Goal: Task Accomplishment & Management: Manage account settings

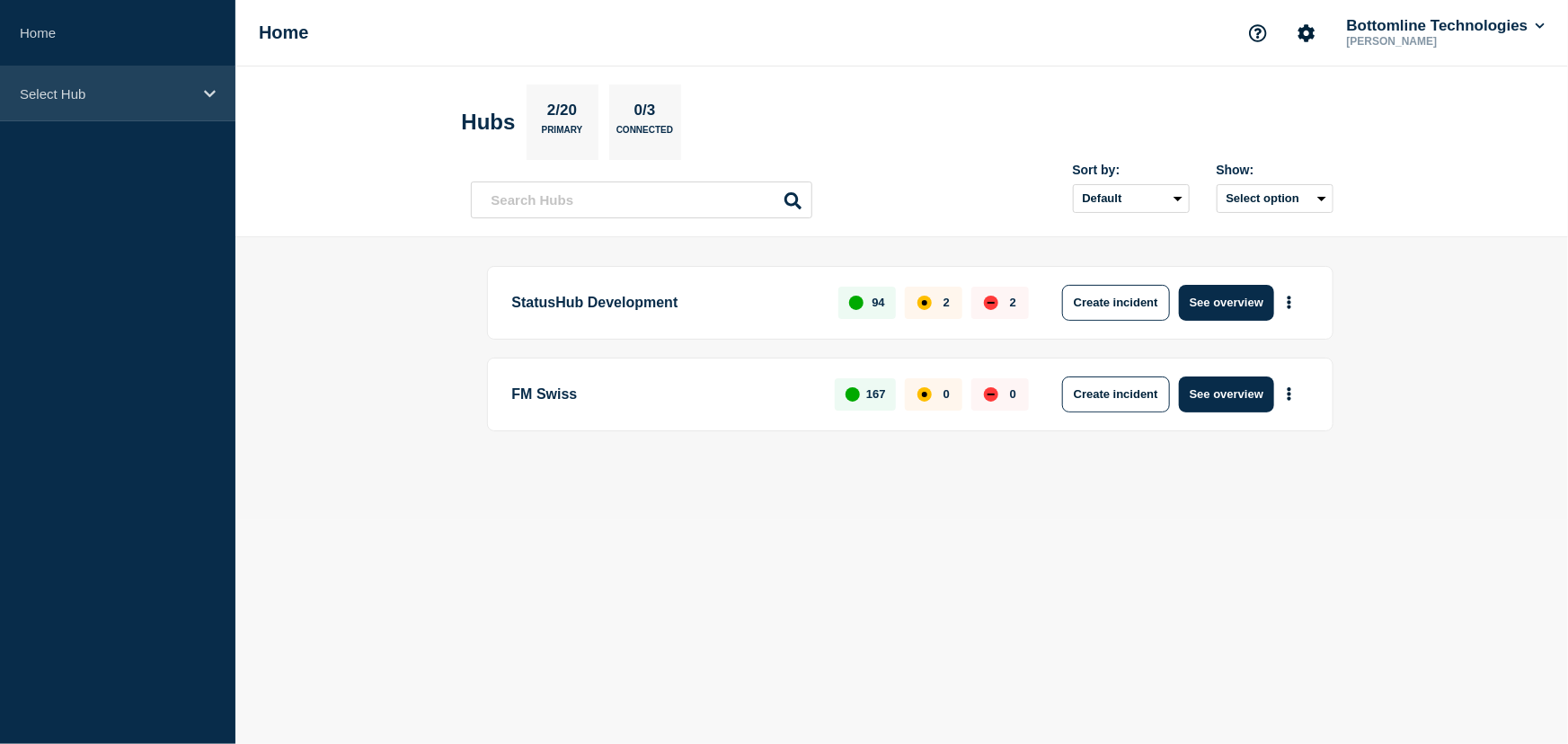
click at [69, 75] on div "Select Hub" at bounding box center [117, 94] width 236 height 54
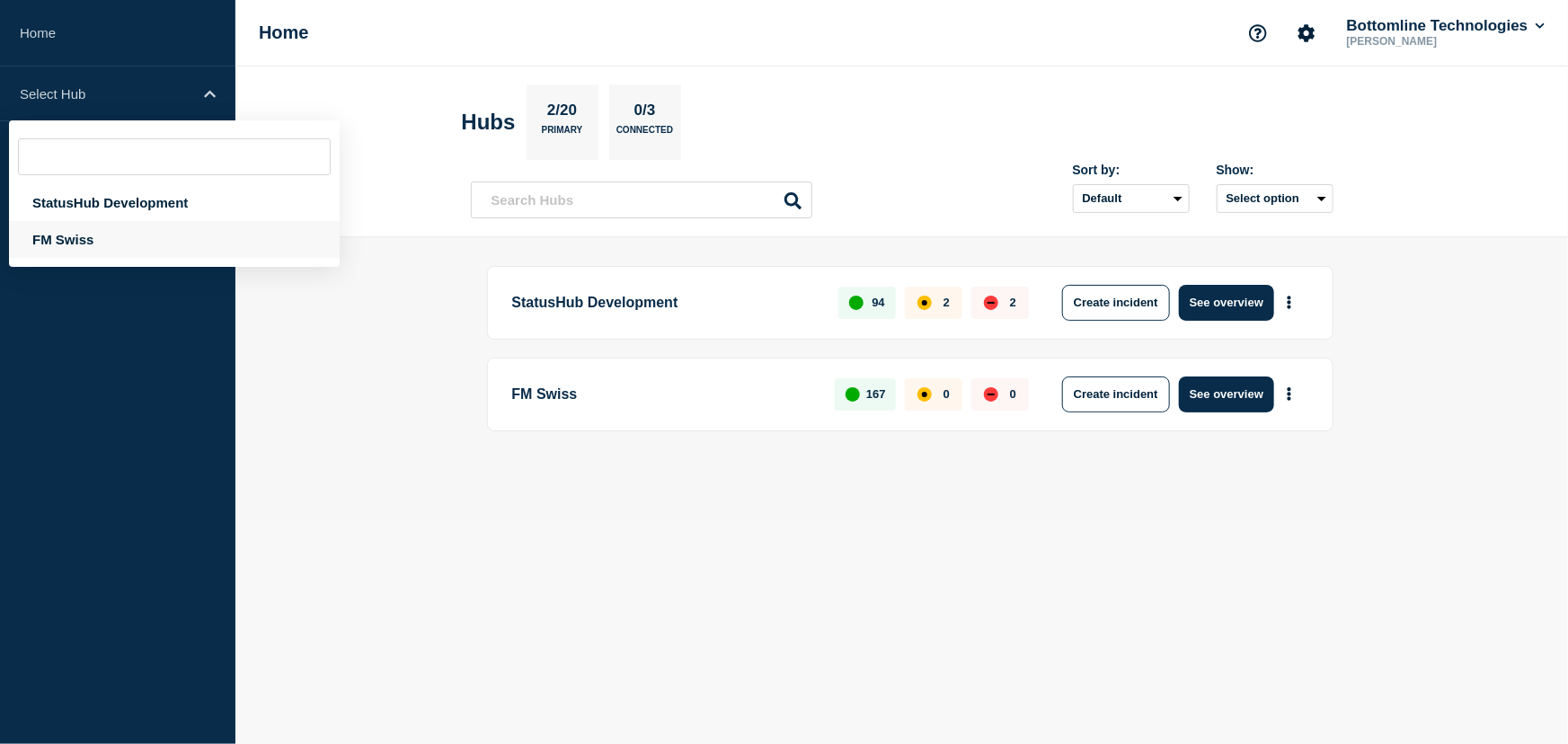
click at [60, 239] on div "FM Swiss" at bounding box center [175, 239] width 330 height 37
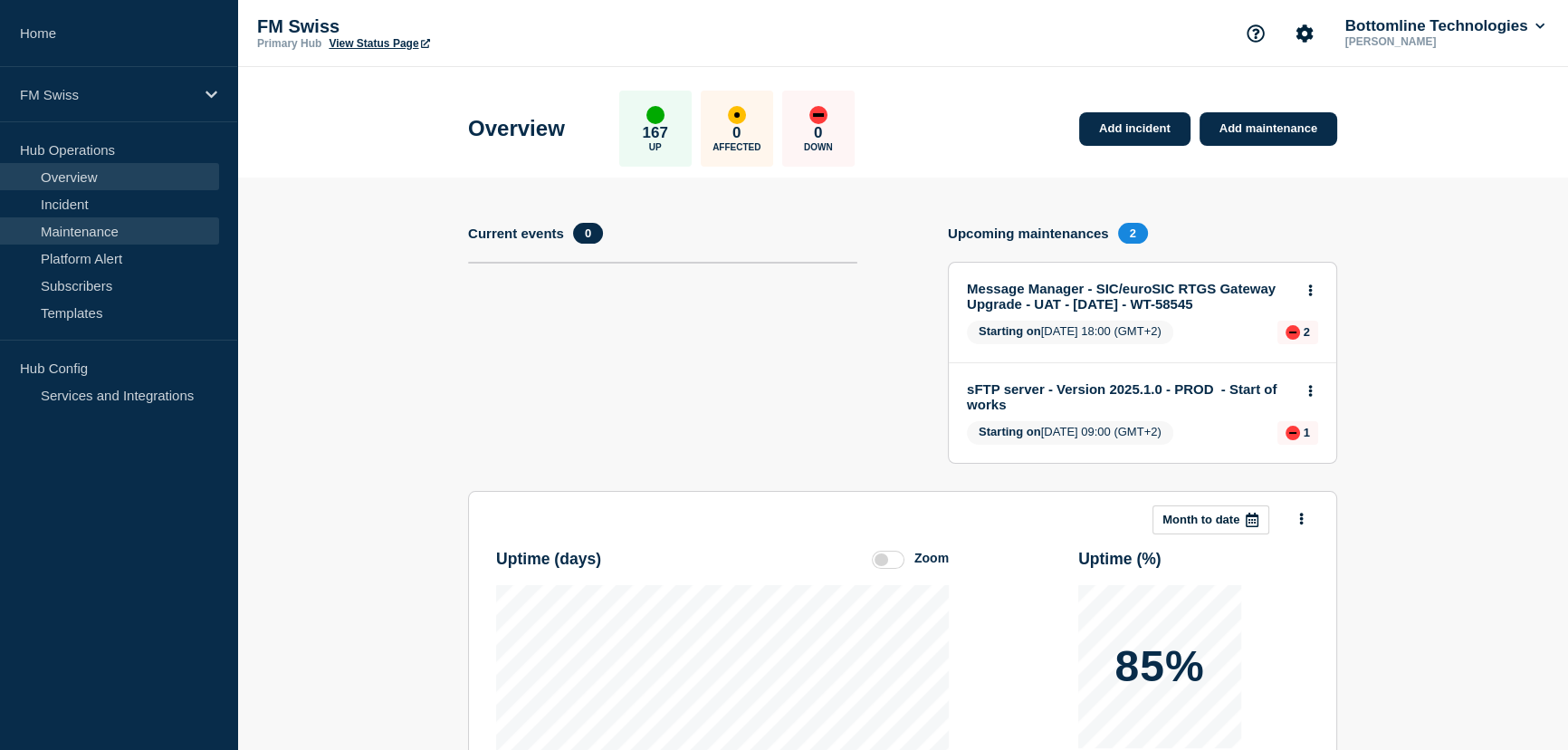
click at [86, 230] on link "Maintenance" at bounding box center [110, 231] width 219 height 27
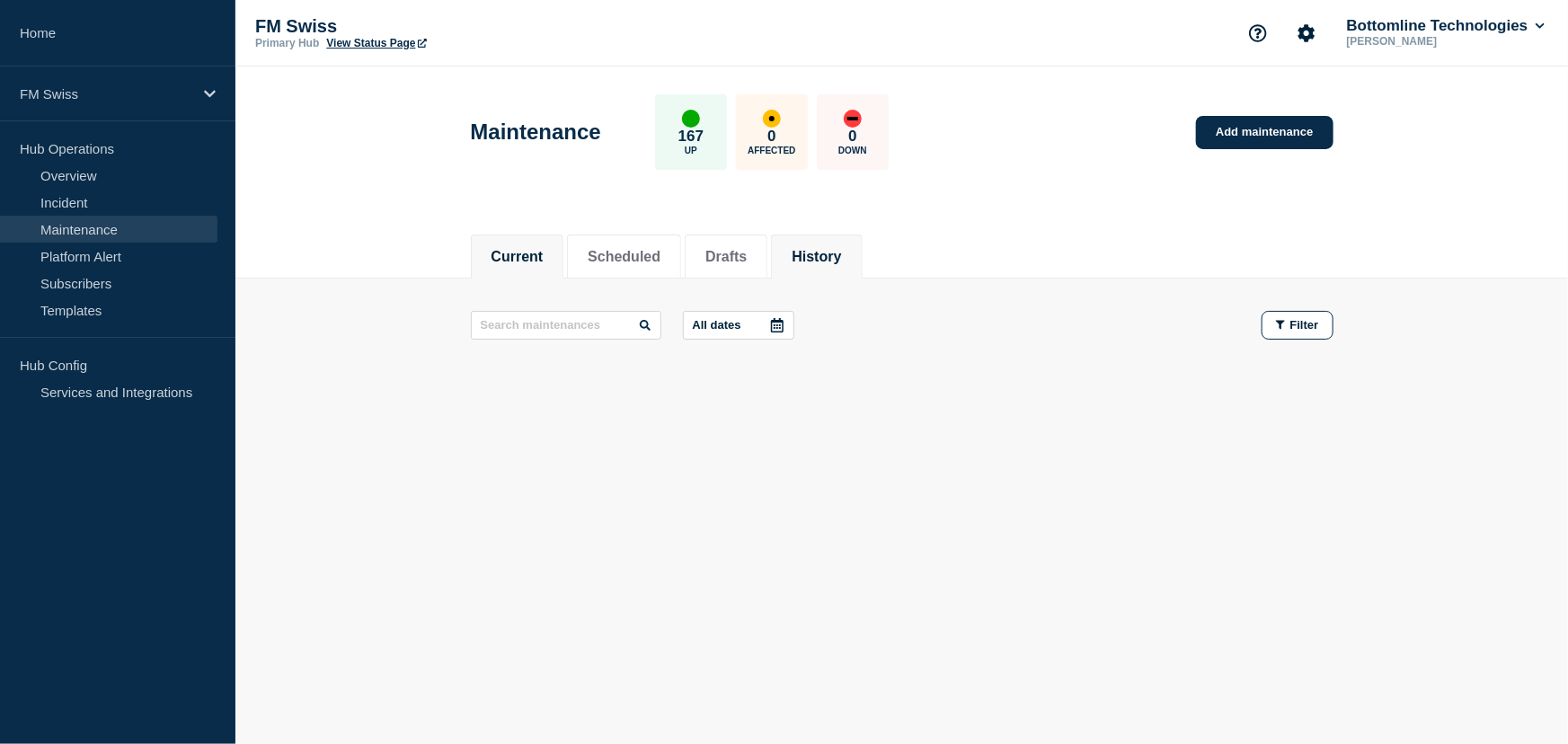
click at [842, 257] on button "History" at bounding box center [816, 256] width 50 height 16
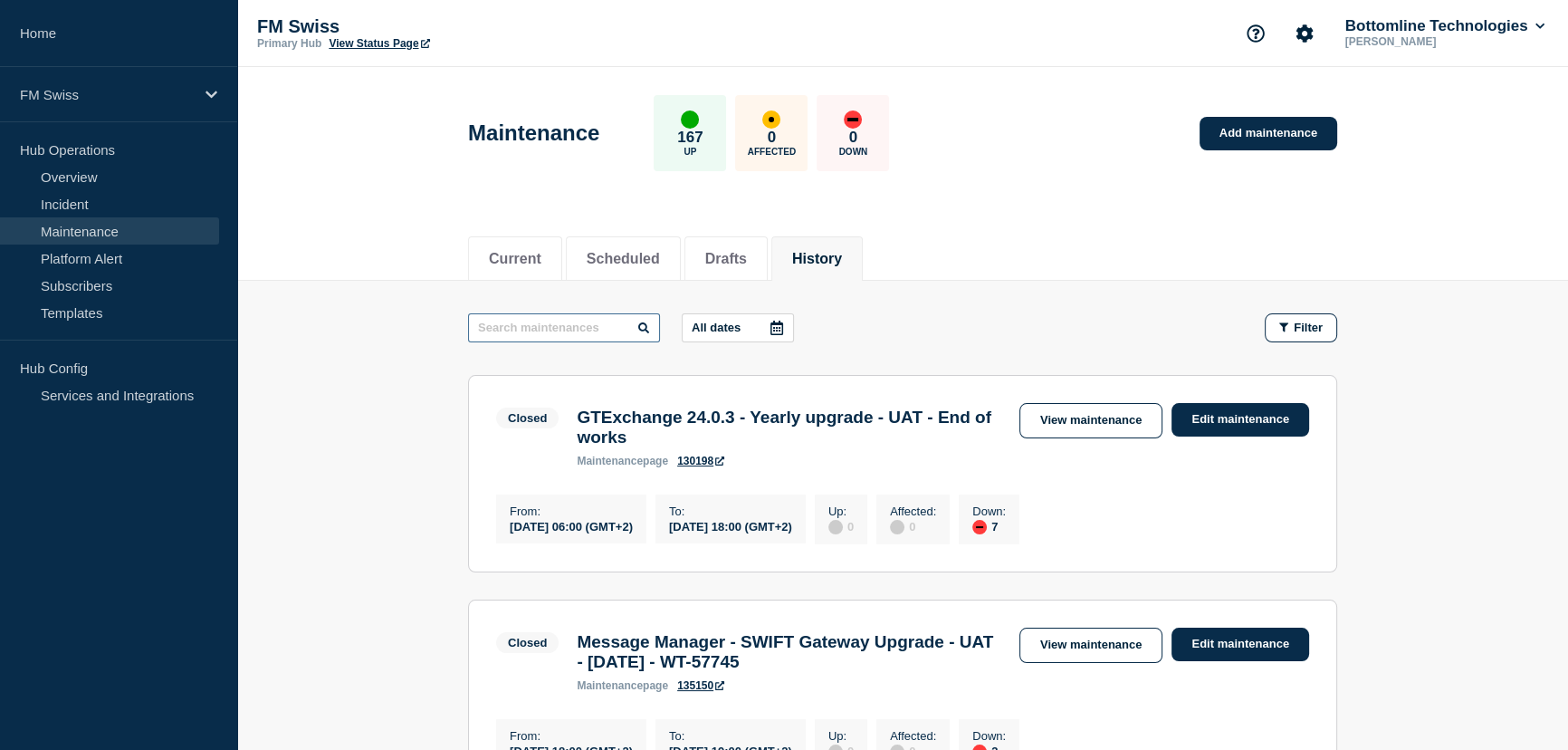
click at [554, 330] on input "text" at bounding box center [563, 327] width 192 height 29
type input "MQ"
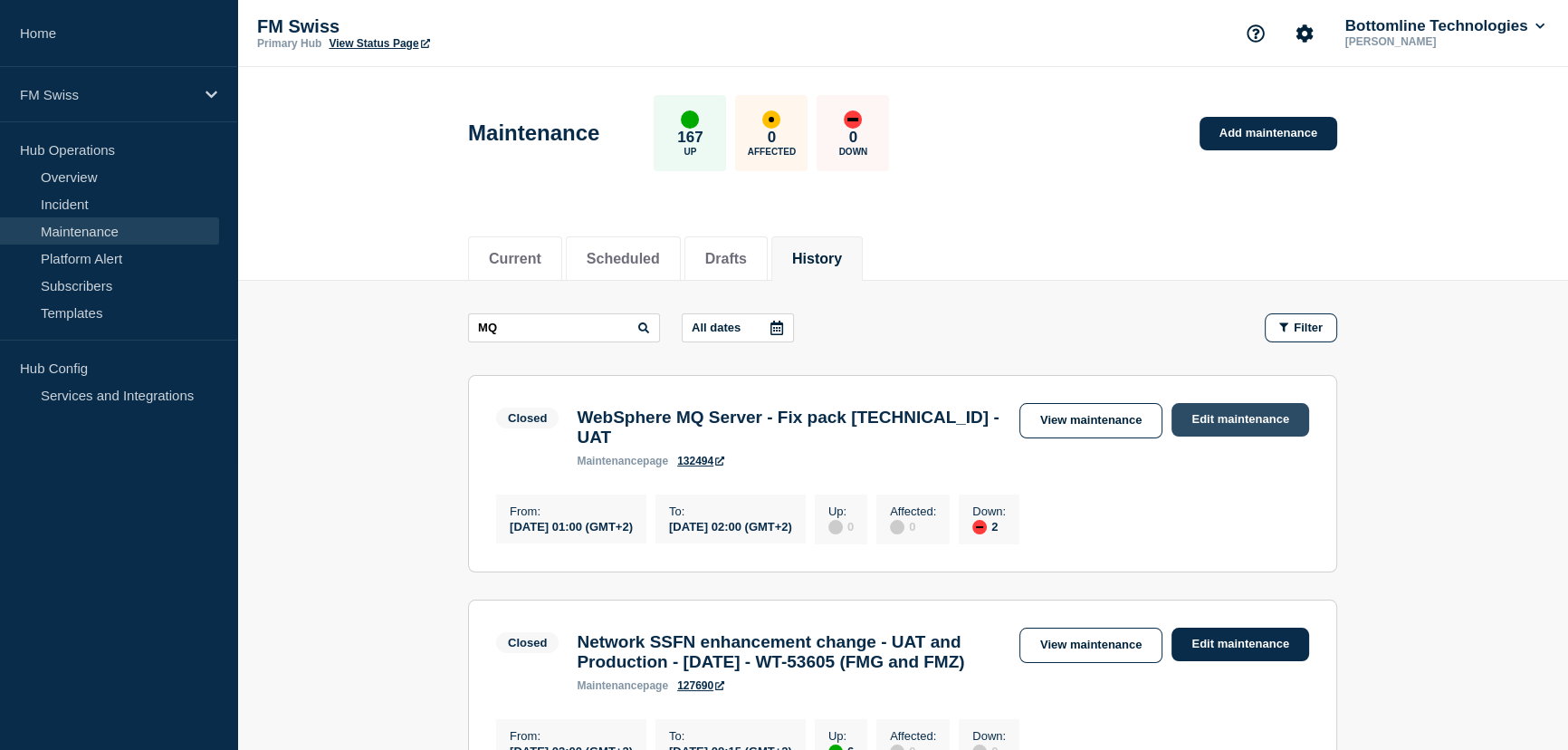
click at [1240, 419] on link "Edit maintenance" at bounding box center [1240, 419] width 138 height 33
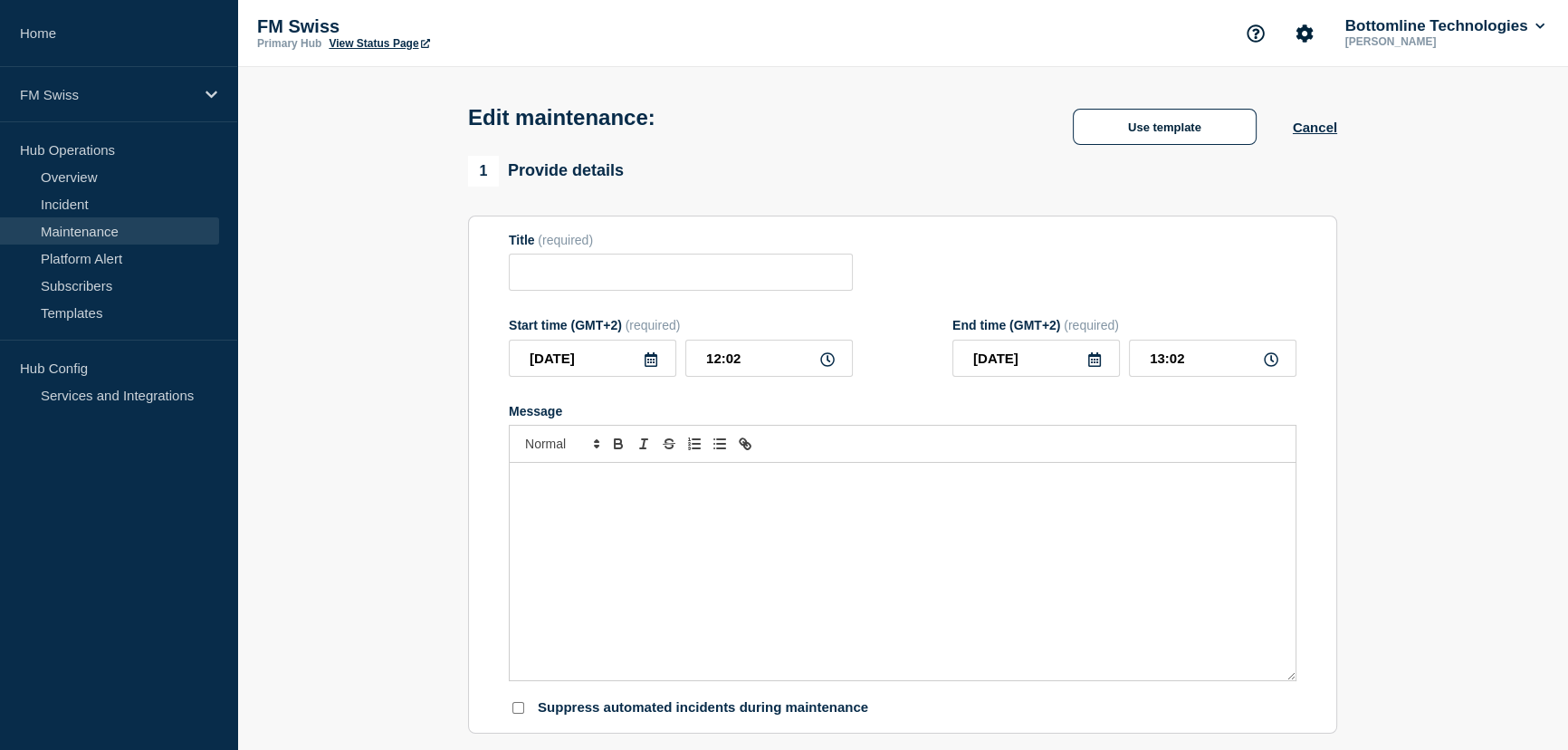
type input "WebSphere MQ Server - Fix pack [TECHNICAL_ID] - UAT"
type input "[DATE]"
type input "01:00"
type input "[DATE]"
type input "02:00"
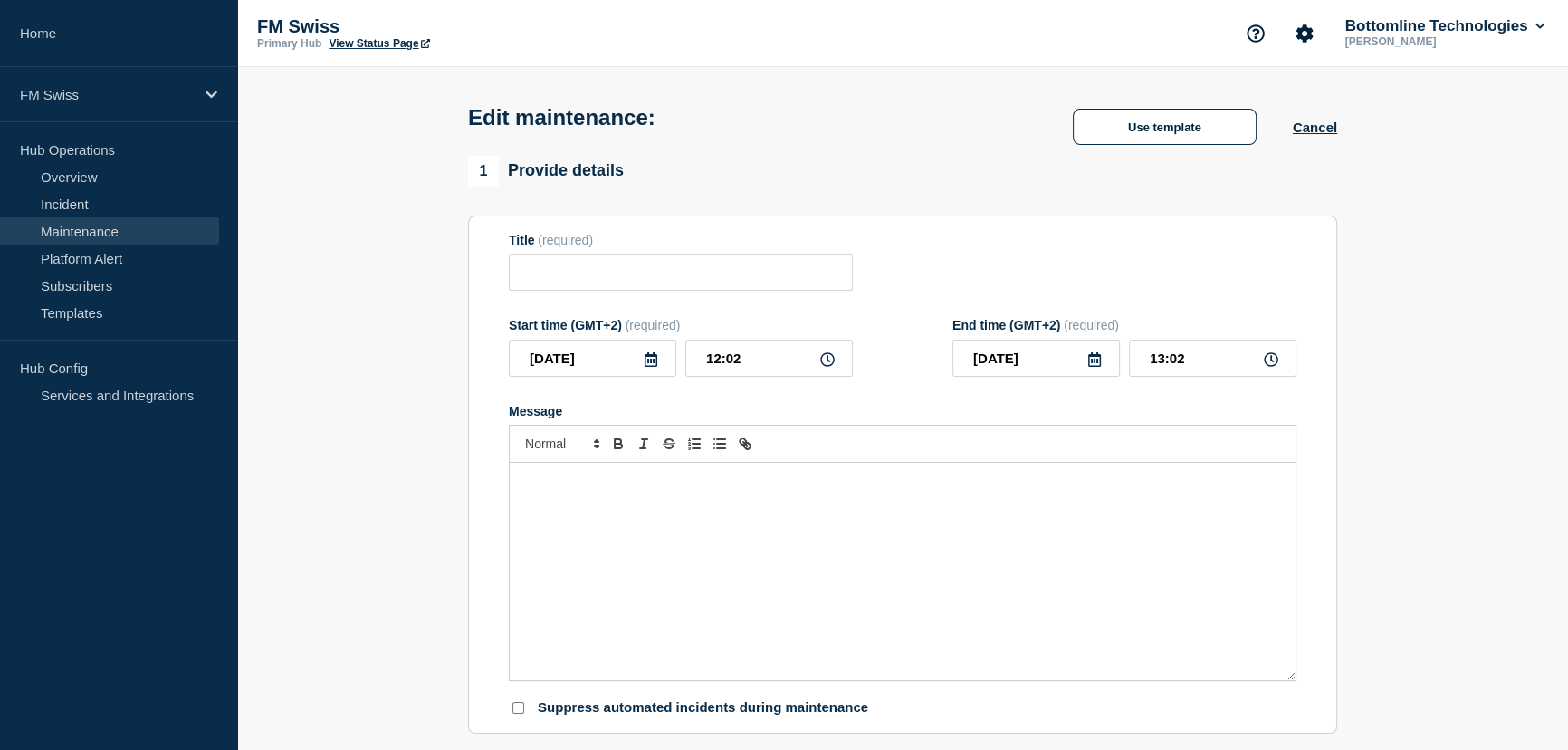
checkbox input "false"
checkbox input "true"
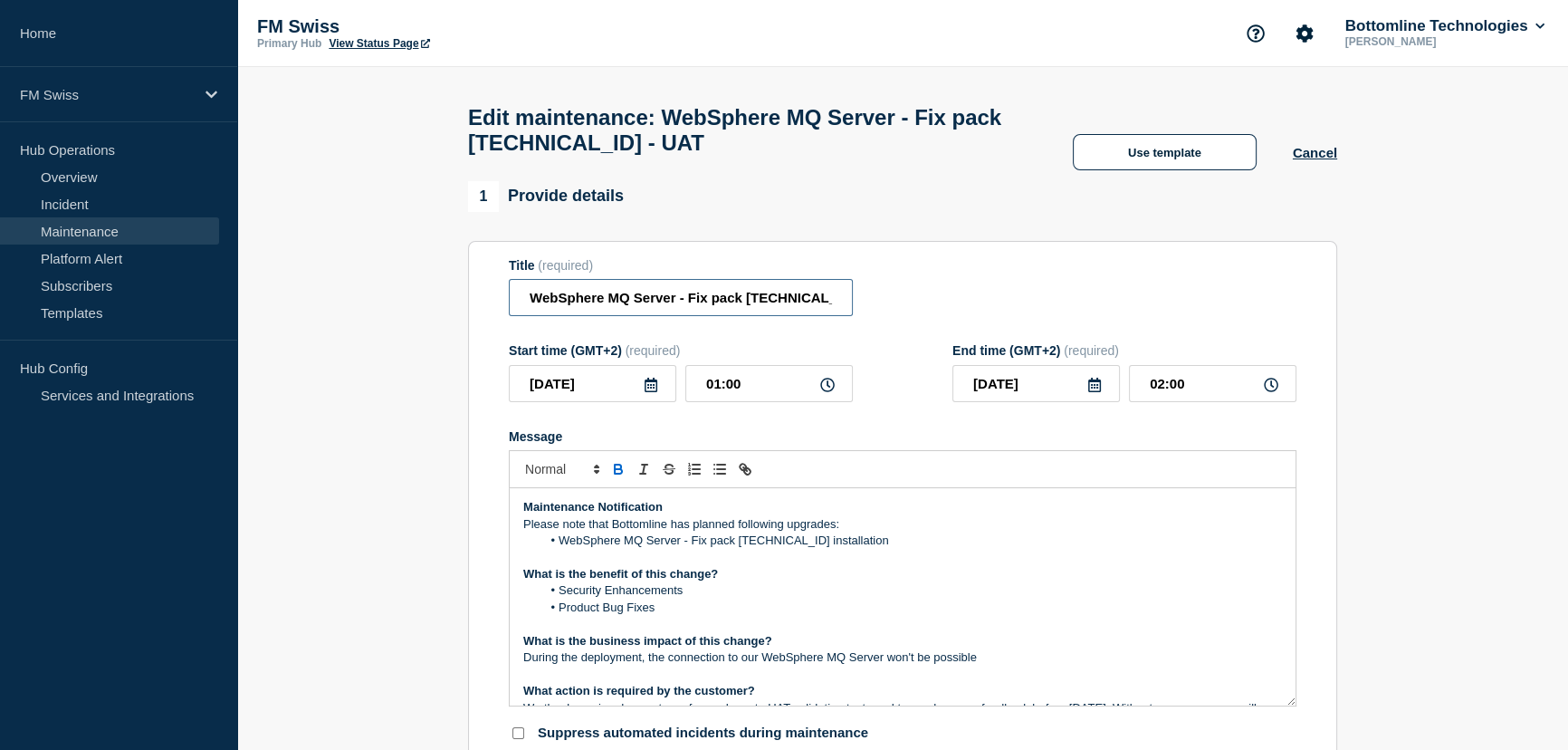
click at [807, 308] on input "WebSphere MQ Server - Fix pack [TECHNICAL_ID] - UAT" at bounding box center [681, 297] width 344 height 37
click at [835, 302] on input "WebSphere MQ Server - Fix pack [TECHNICAL_ID] - UAT" at bounding box center [681, 297] width 344 height 37
click at [820, 310] on input "WebSphere MQ Server - Fix pack [TECHNICAL_ID] - UAT" at bounding box center [681, 297] width 344 height 37
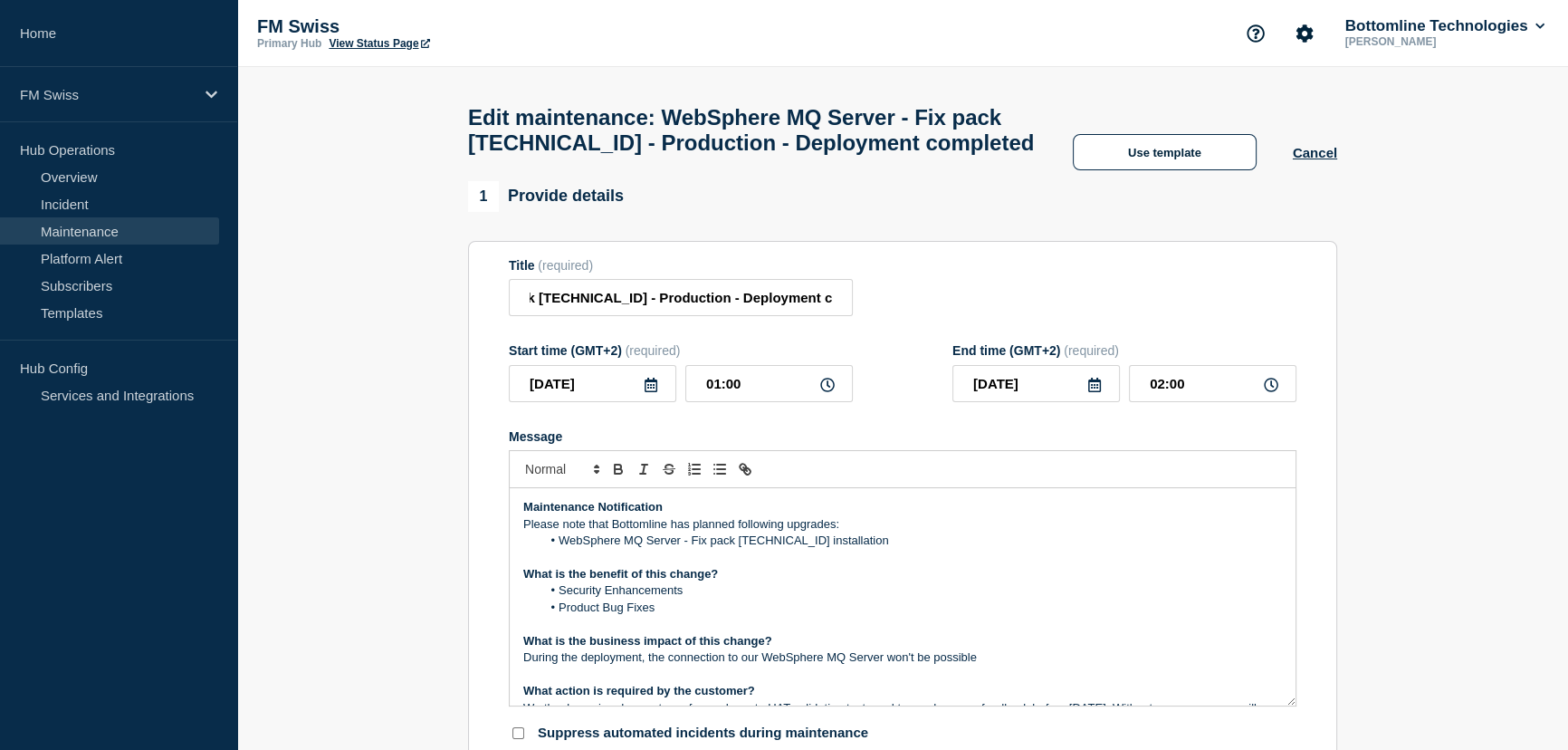
click at [805, 583] on p "What is the benefit of this change?" at bounding box center [903, 574] width 759 height 16
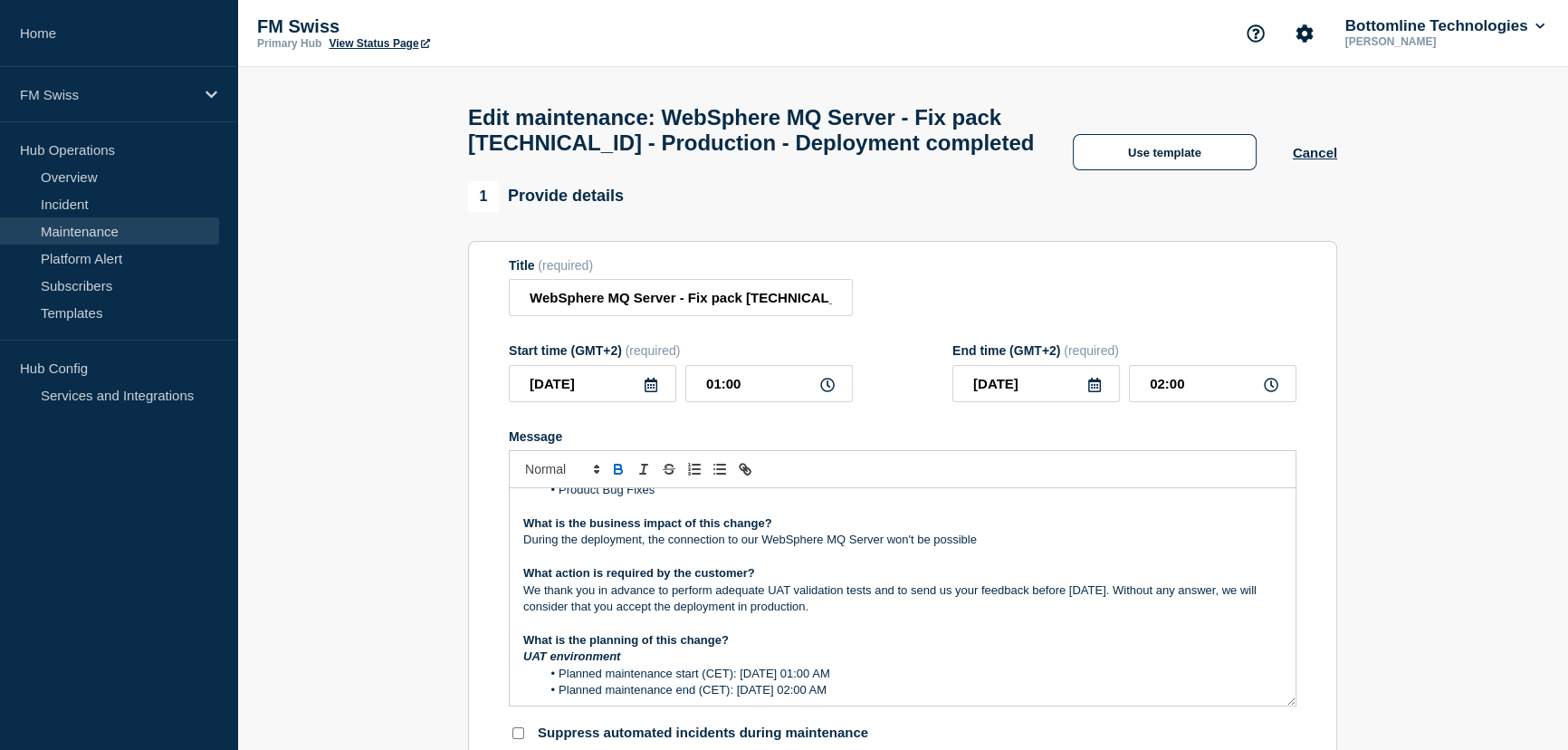
scroll to position [0, 0]
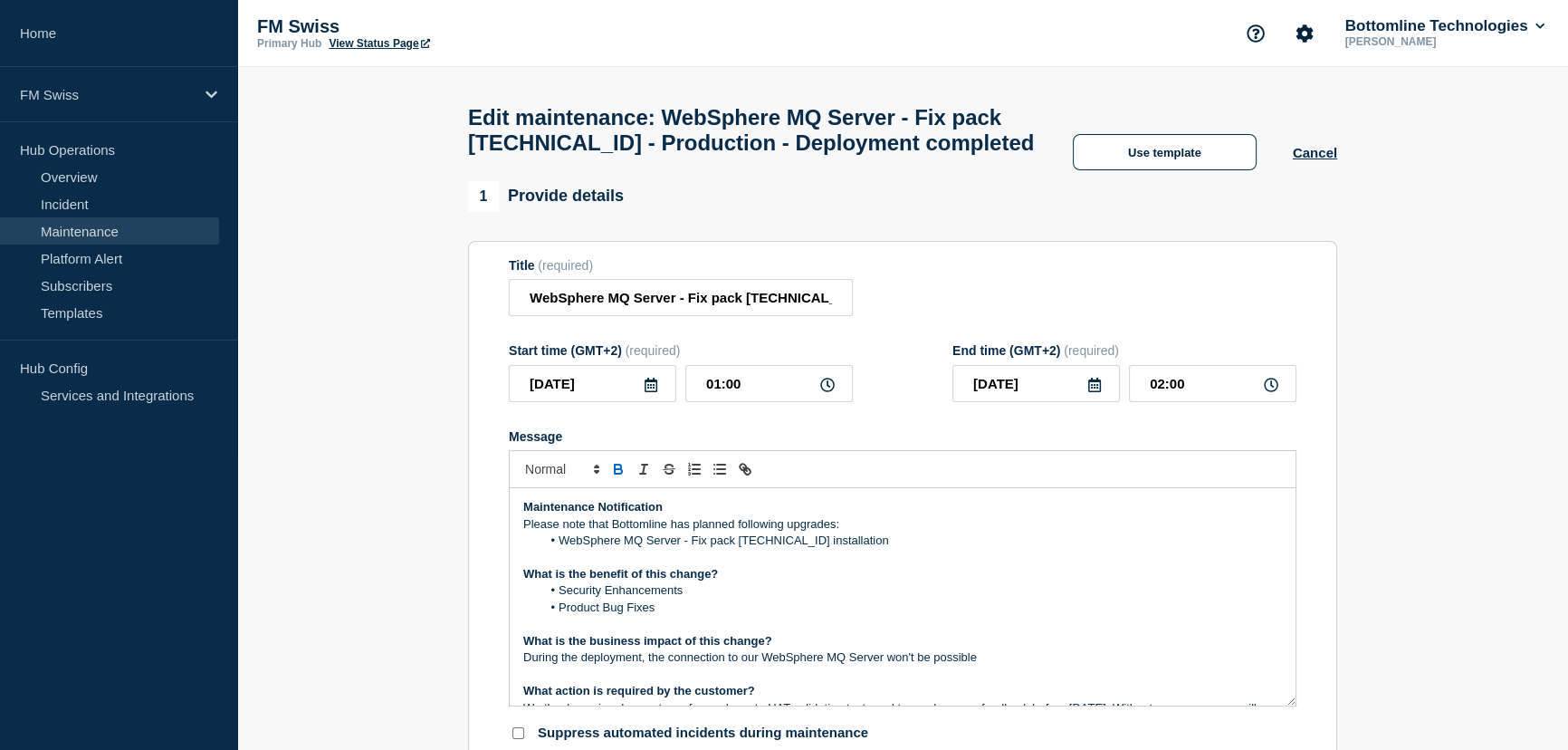
click at [521, 548] on div "Maintenance Notification Please note that Bottomline has planned following upgr…" at bounding box center [902, 597] width 785 height 218
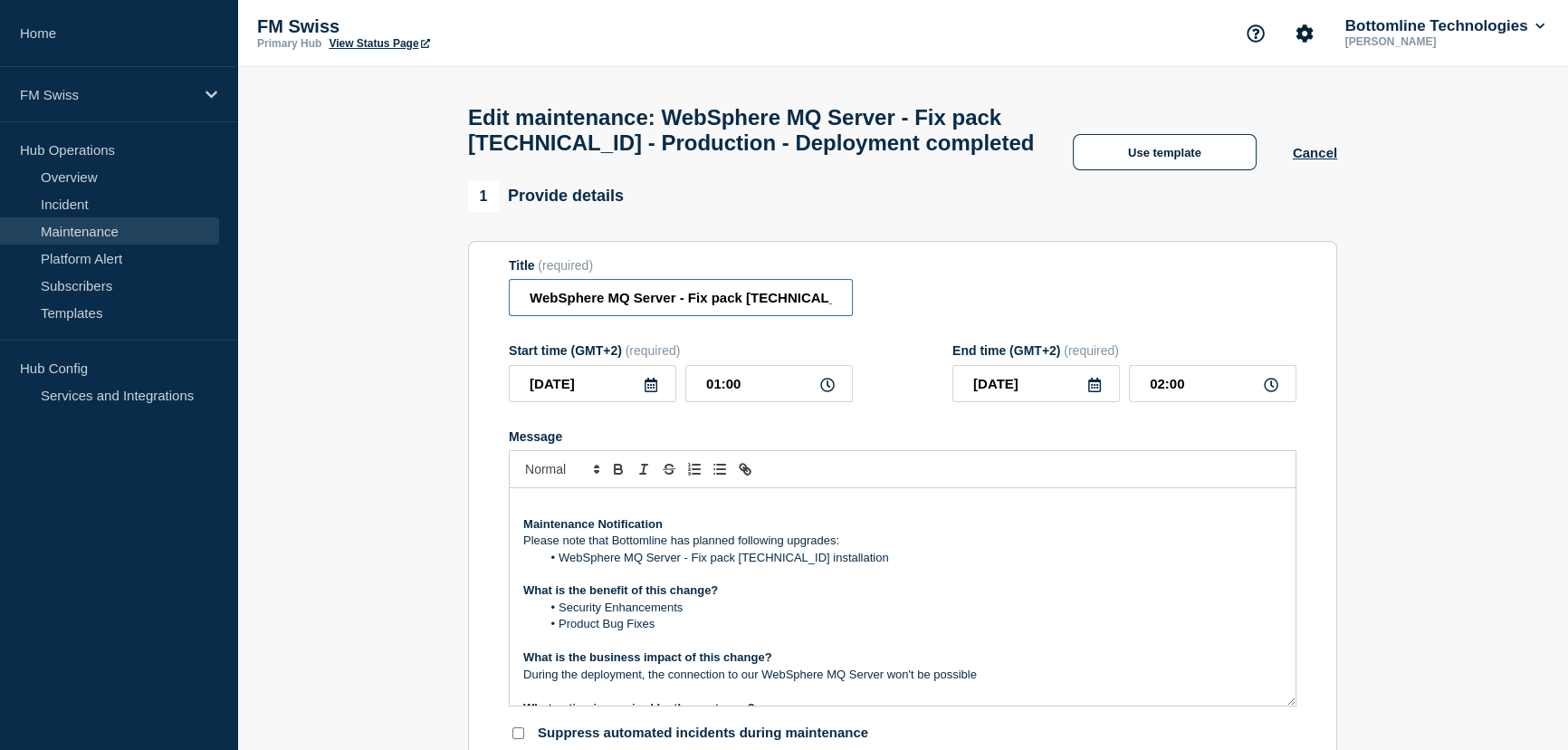
click at [832, 316] on input "WebSphere MQ Server - Fix pack [TECHNICAL_ID] - Production - Deployment complet…" at bounding box center [681, 297] width 344 height 37
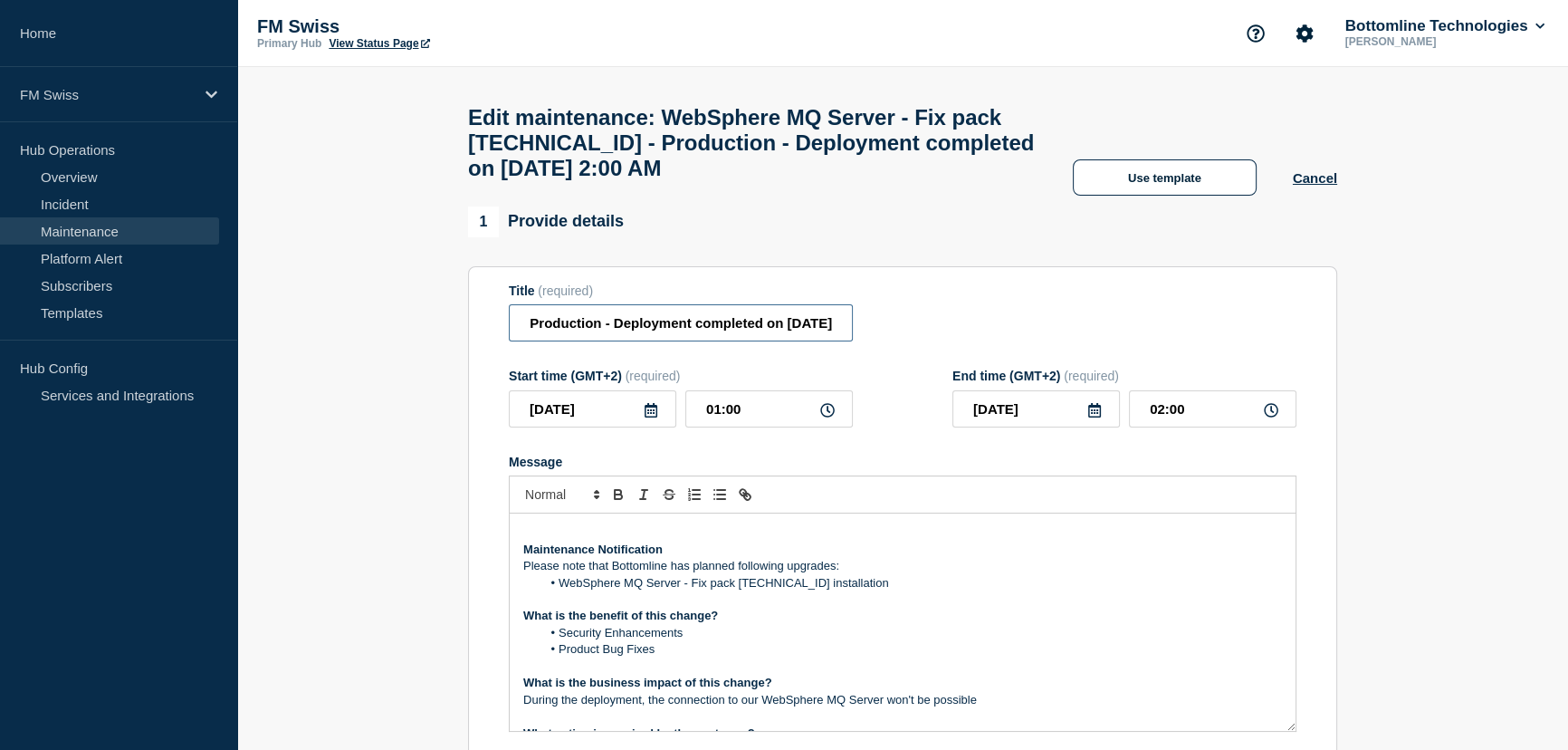
click at [684, 331] on input "WebSphere MQ Server - Fix pack [TECHNICAL_ID] - Production - Deployment complet…" at bounding box center [681, 323] width 344 height 37
type input "WebSphere MQ Server - Fix pack [TECHNICAL_ID] - Production - Deployment complet…"
drag, startPoint x: 652, startPoint y: 524, endPoint x: 649, endPoint y: 534, distance: 10.4
click at [652, 514] on div at bounding box center [902, 495] width 787 height 38
click at [649, 539] on div "Maintenance Notification Please note that Bottomline has planned following upgr…" at bounding box center [902, 622] width 785 height 218
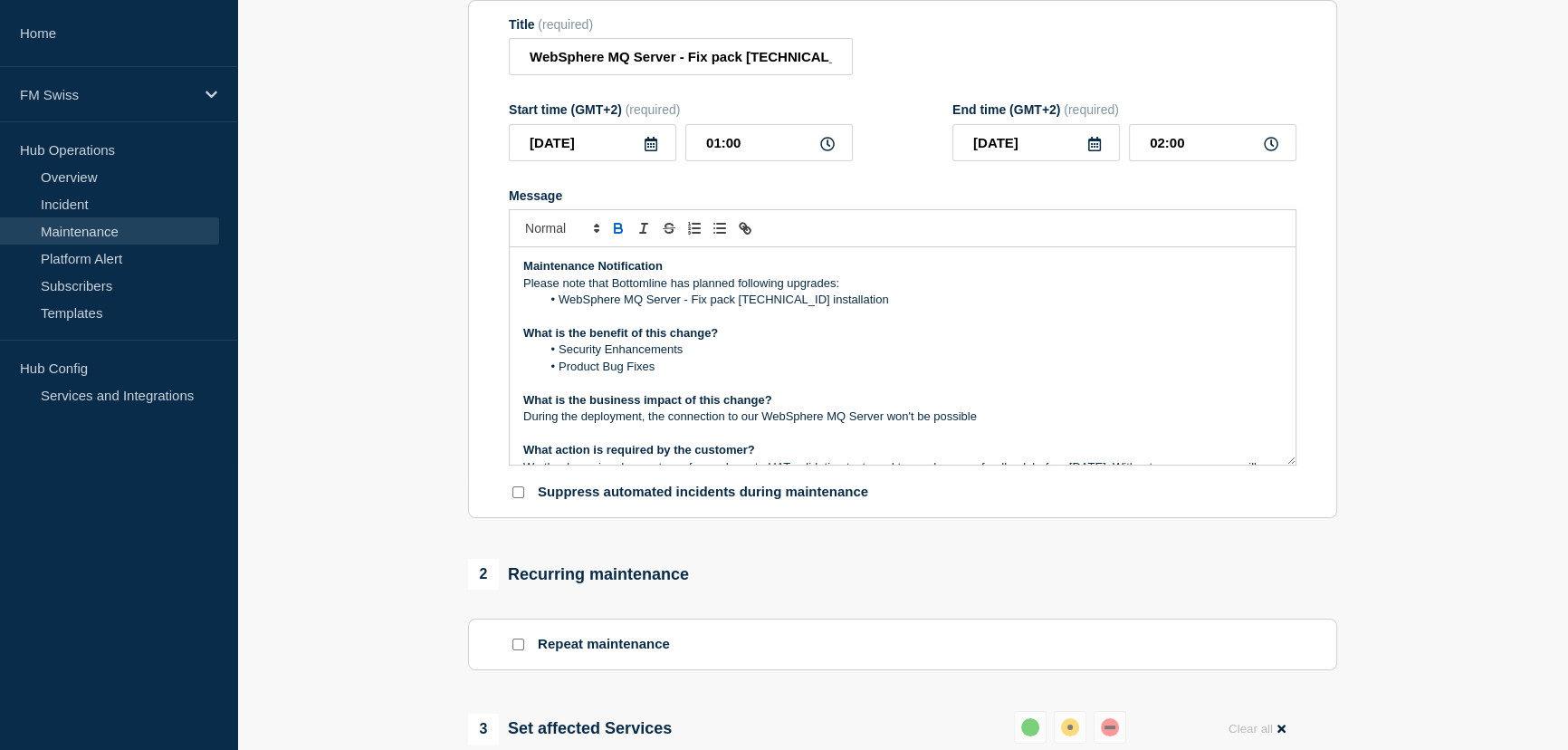
scroll to position [102, 0]
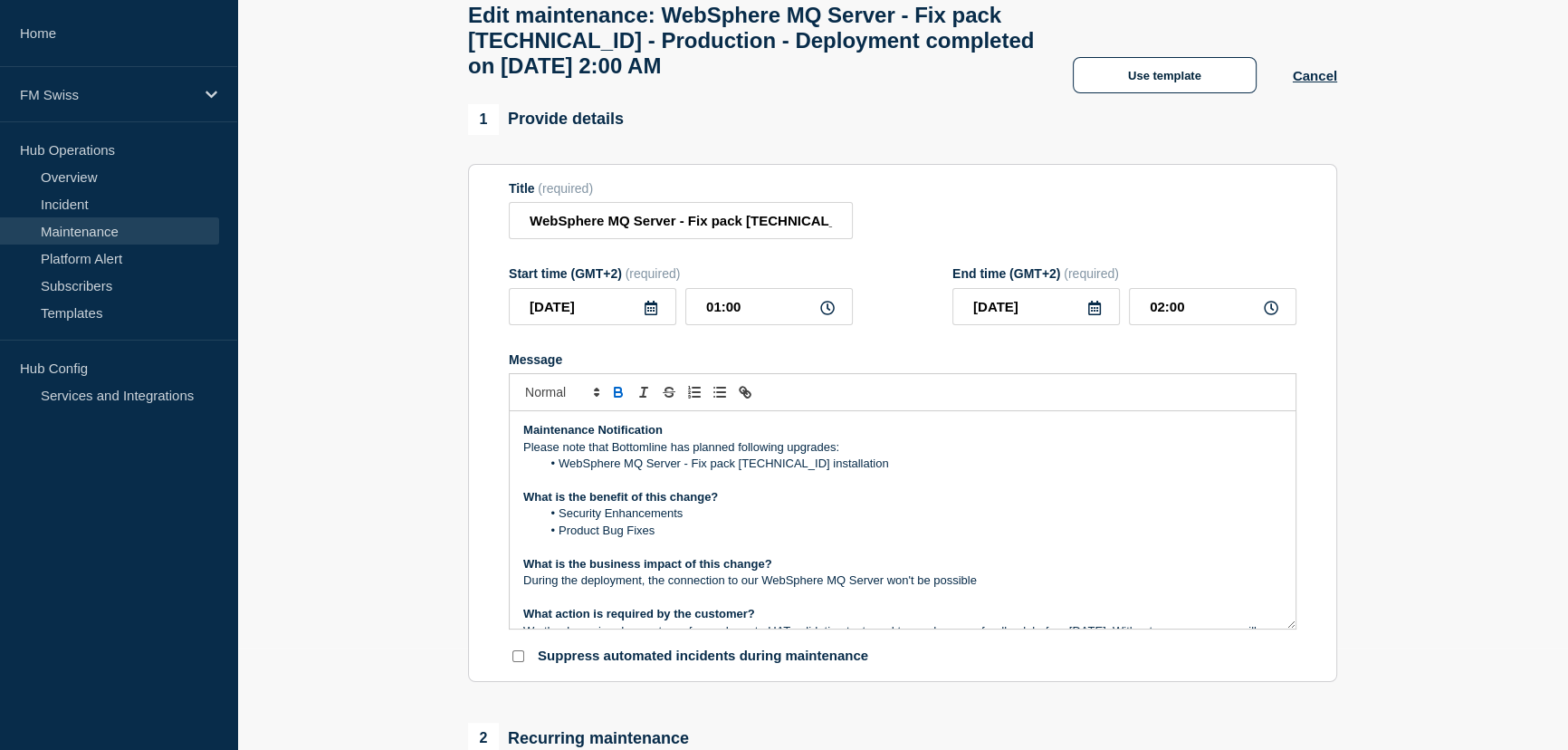
click at [650, 315] on icon at bounding box center [650, 307] width 14 height 14
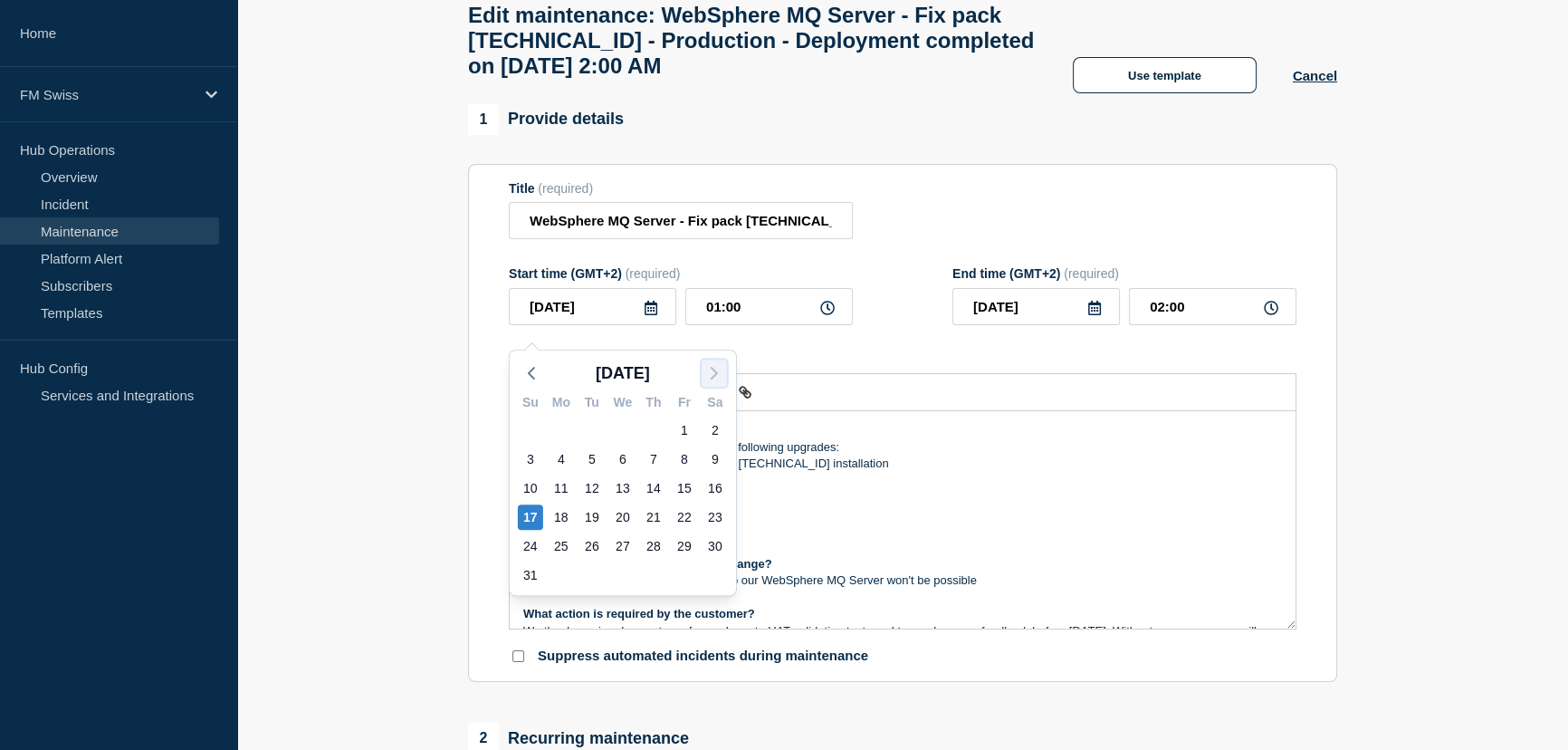
click at [712, 368] on polyline "button" at bounding box center [715, 373] width 6 height 10
click at [526, 453] on div "7" at bounding box center [530, 459] width 26 height 26
type input "[DATE]"
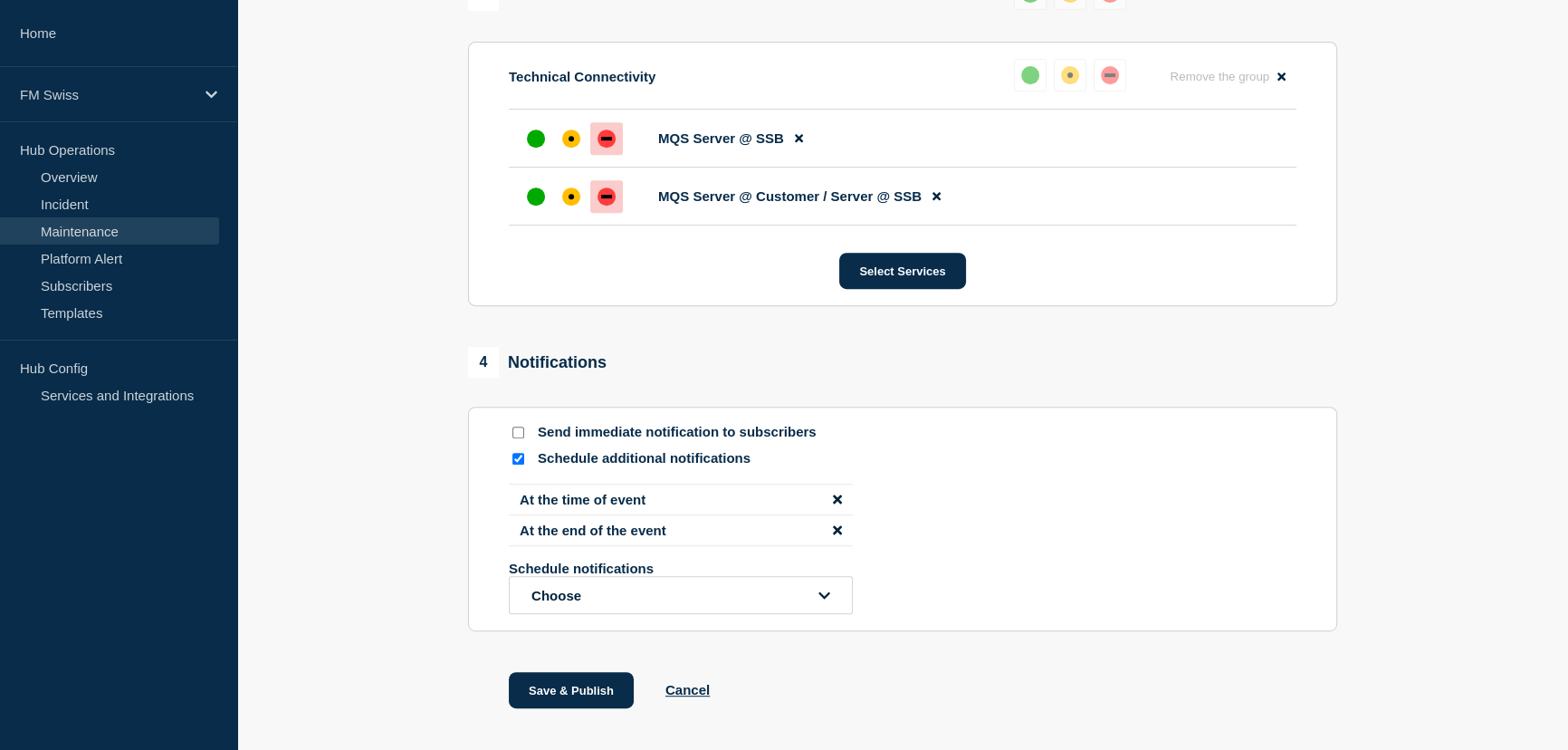
scroll to position [1008, 0]
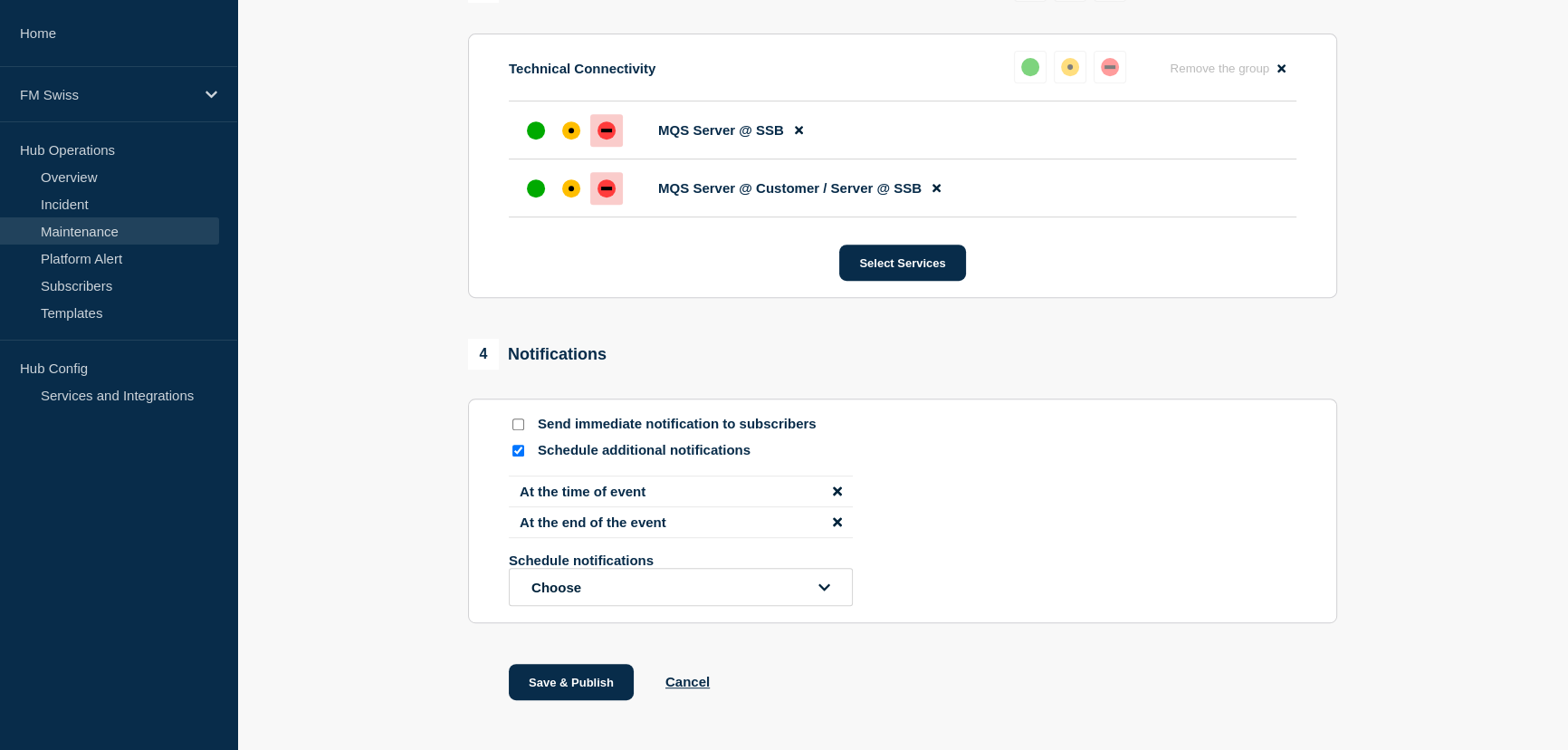
click at [516, 430] on input "Send immediate notification to subscribers" at bounding box center [518, 425] width 11 height 11
checkbox input "true"
click at [516, 457] on input "Schedule additional notifications" at bounding box center [518, 450] width 11 height 11
checkbox input "false"
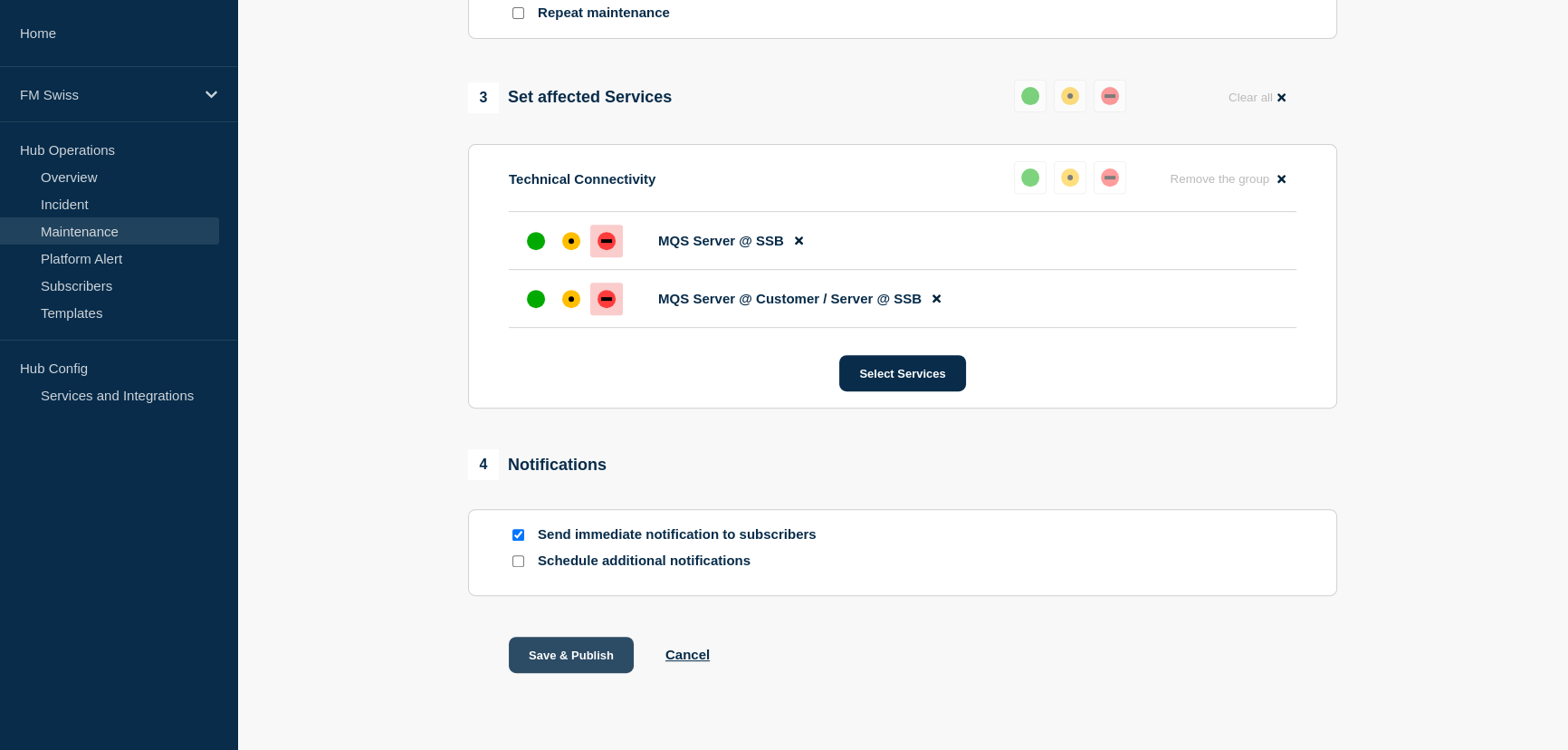
scroll to position [952, 0]
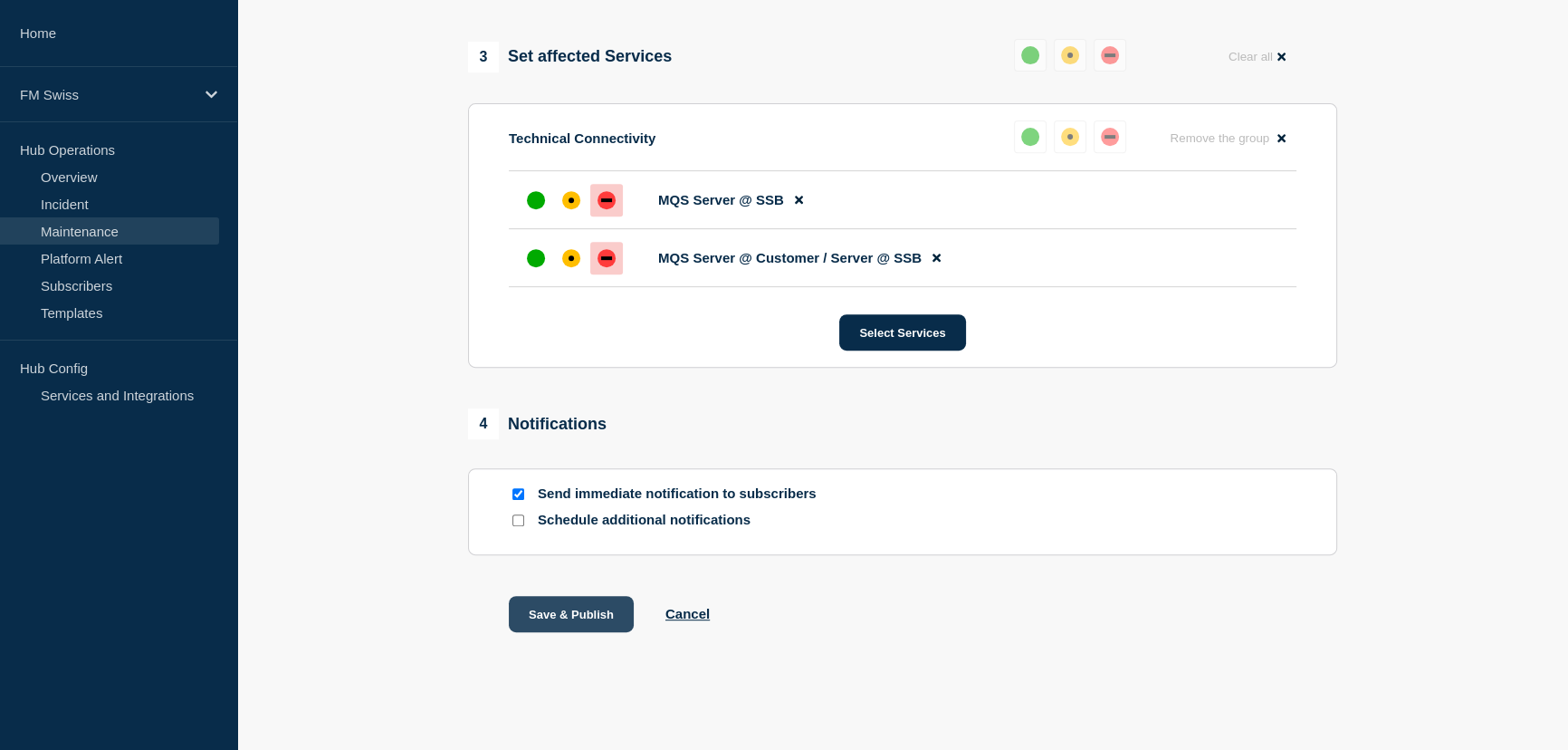
click at [571, 611] on button "Save & Publish" at bounding box center [571, 614] width 125 height 36
